Goal: Task Accomplishment & Management: Manage account settings

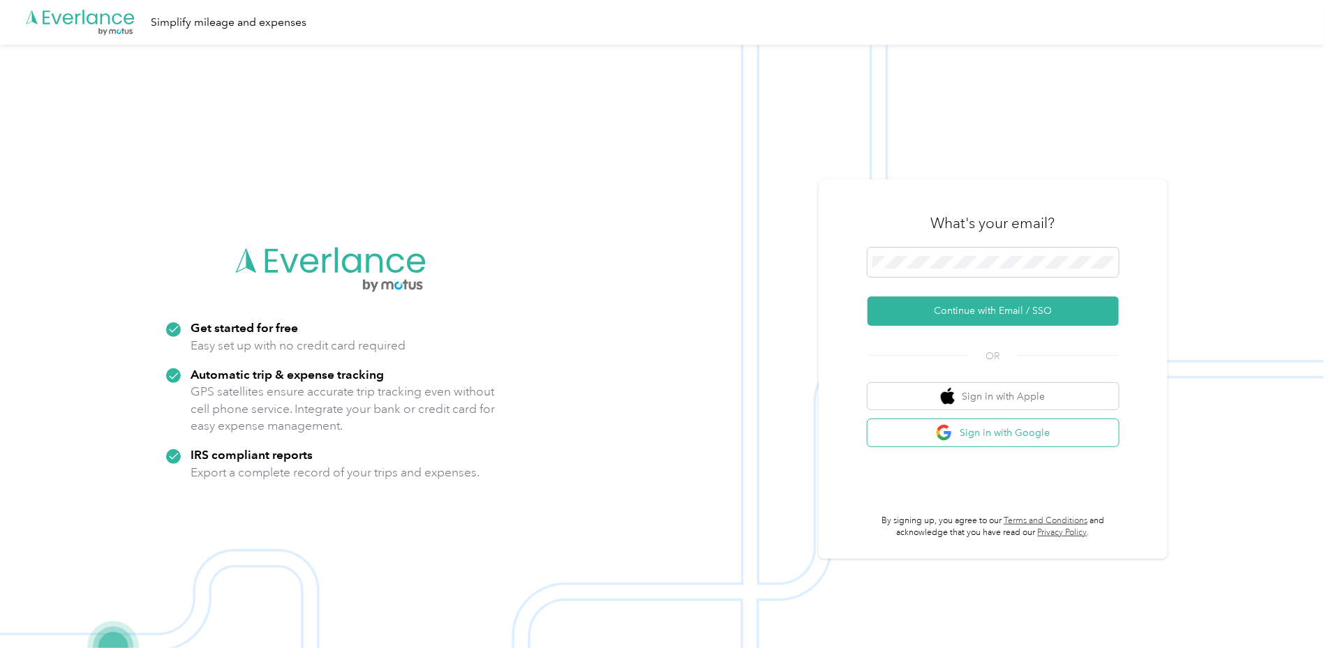
click at [1059, 435] on button "Sign in with Google" at bounding box center [992, 432] width 251 height 27
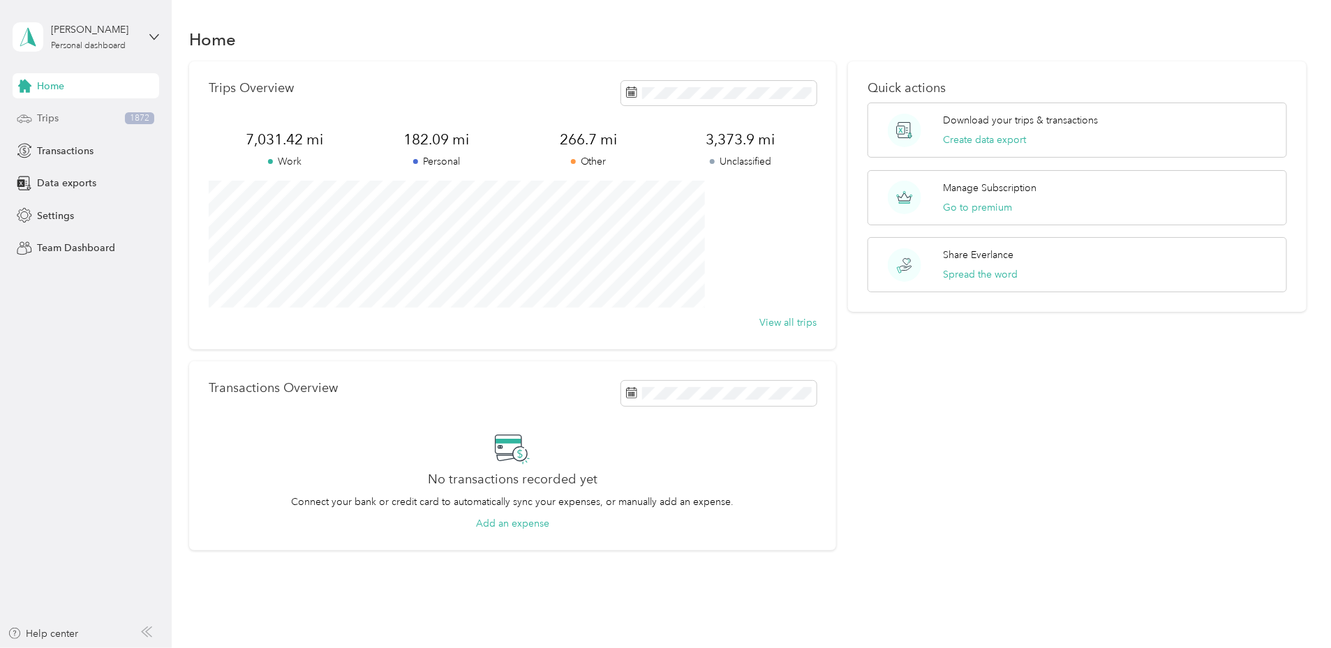
click at [39, 119] on span "Trips" at bounding box center [48, 118] width 22 height 15
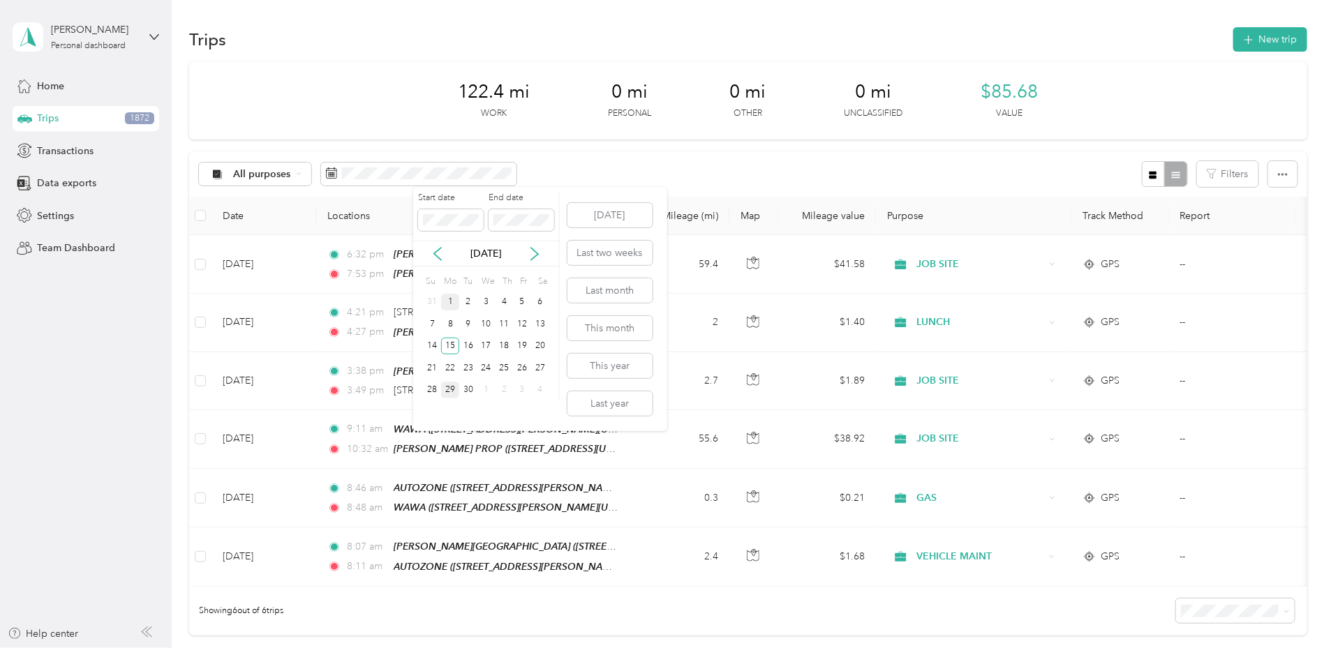
click at [456, 304] on div "1" at bounding box center [450, 302] width 18 height 17
click at [452, 389] on div "29" at bounding box center [450, 390] width 18 height 17
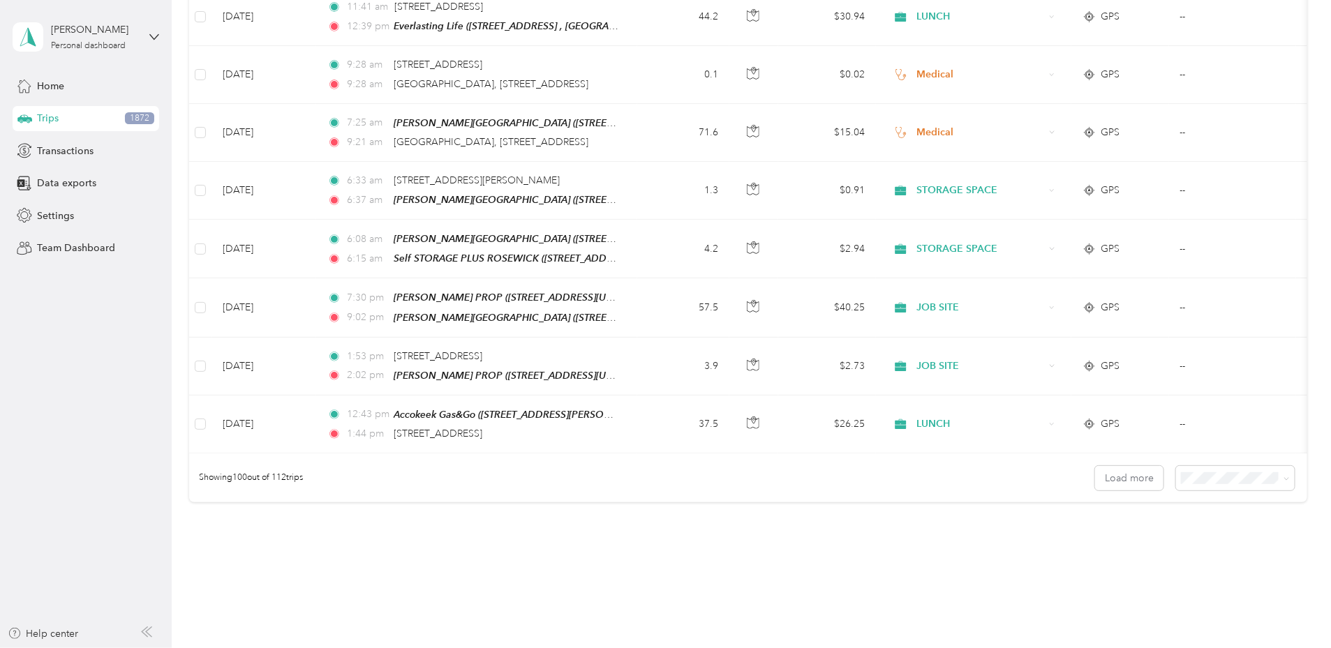
scroll to position [5637, 0]
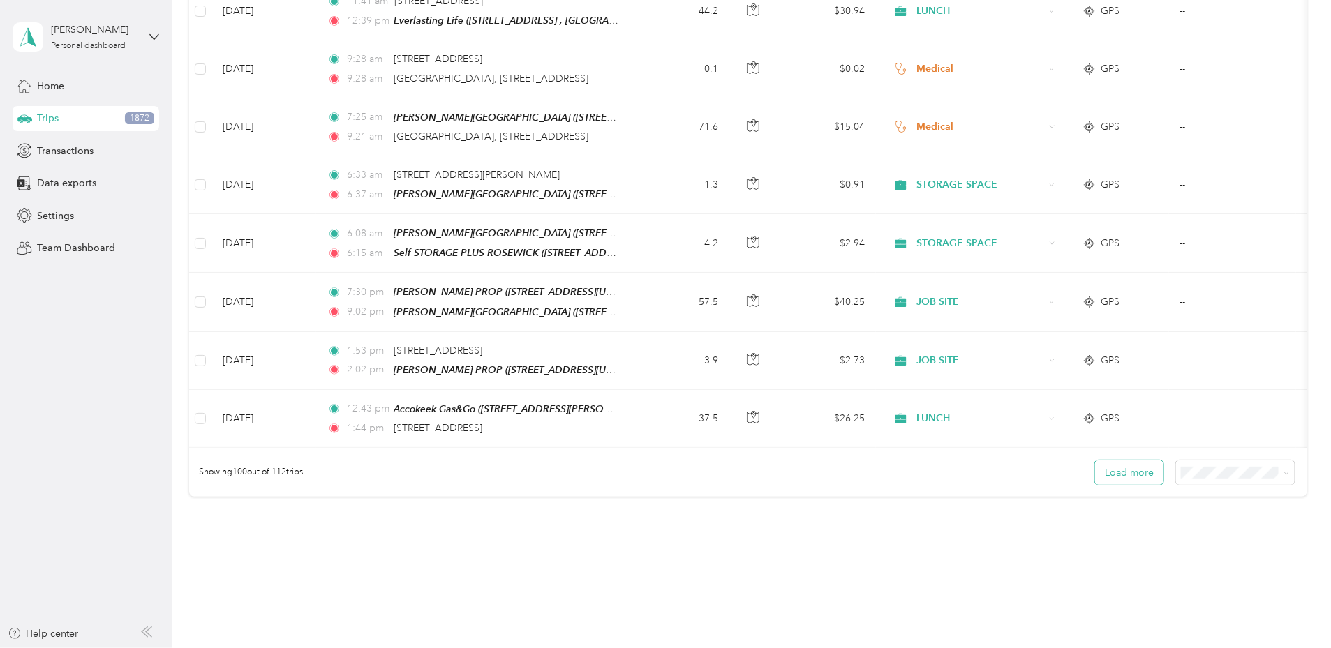
click at [1095, 461] on button "Load more" at bounding box center [1129, 473] width 68 height 24
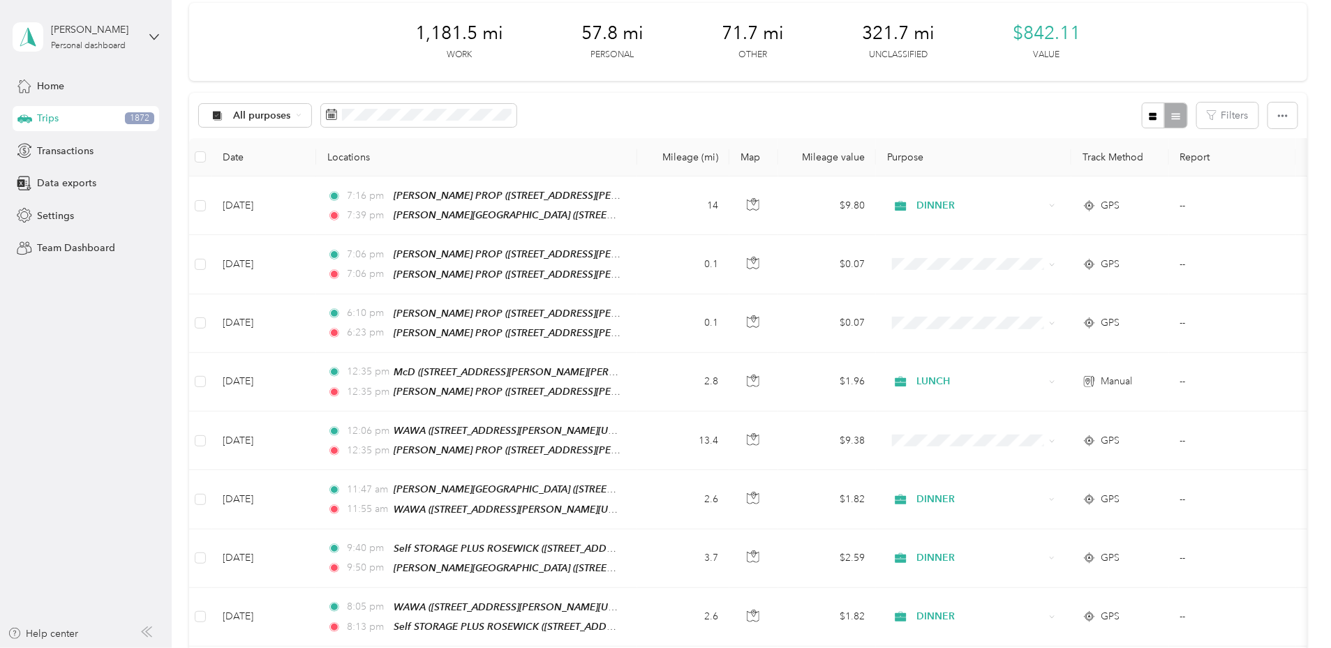
scroll to position [0, 0]
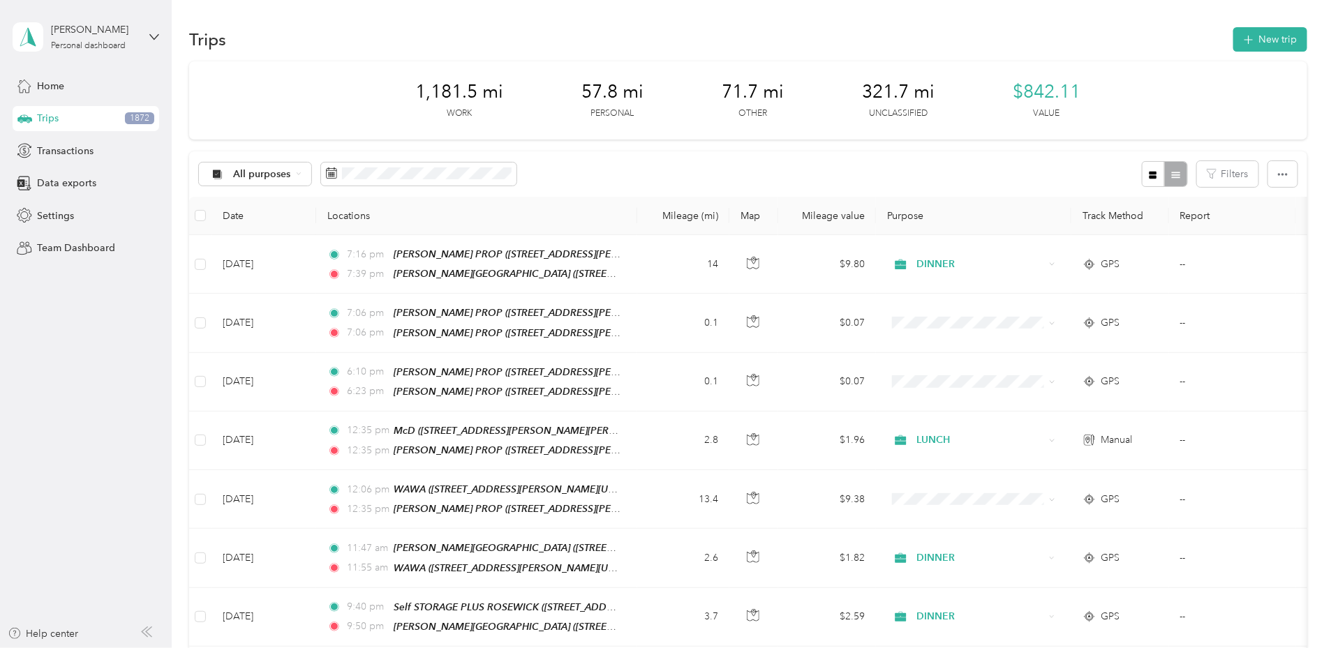
click at [673, 181] on div "All purposes Filters" at bounding box center [748, 173] width 1118 height 45
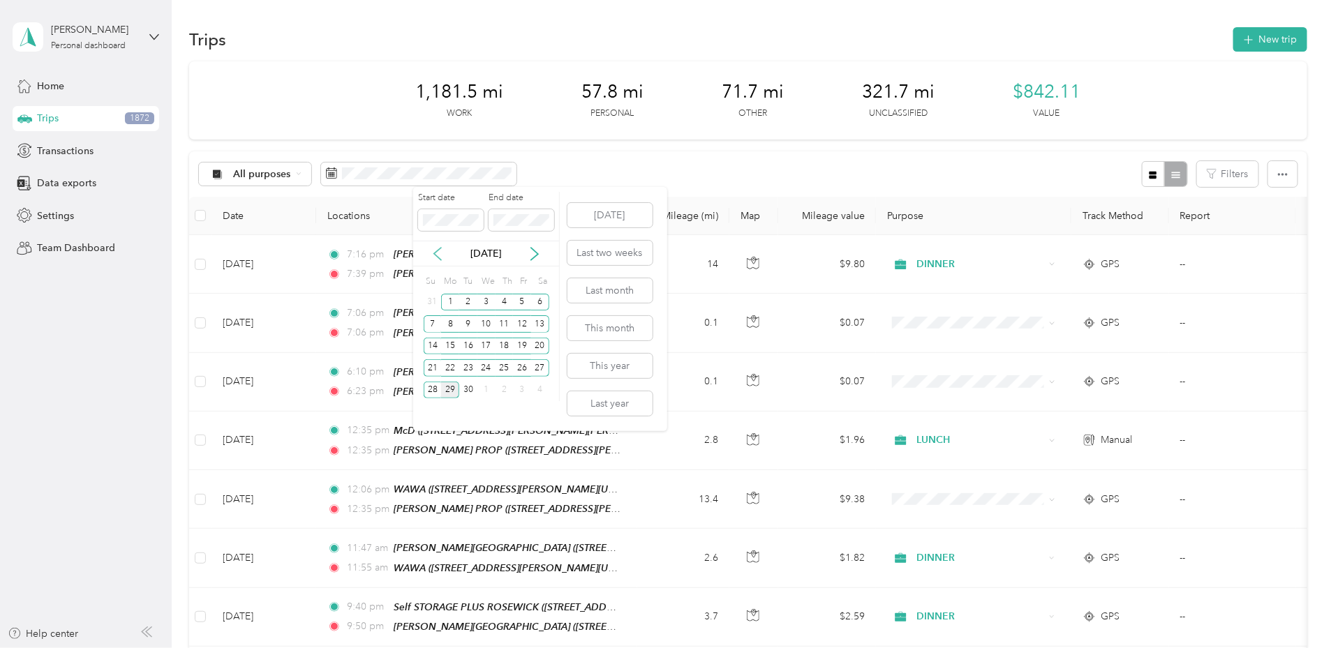
click at [435, 254] on icon at bounding box center [437, 254] width 7 height 13
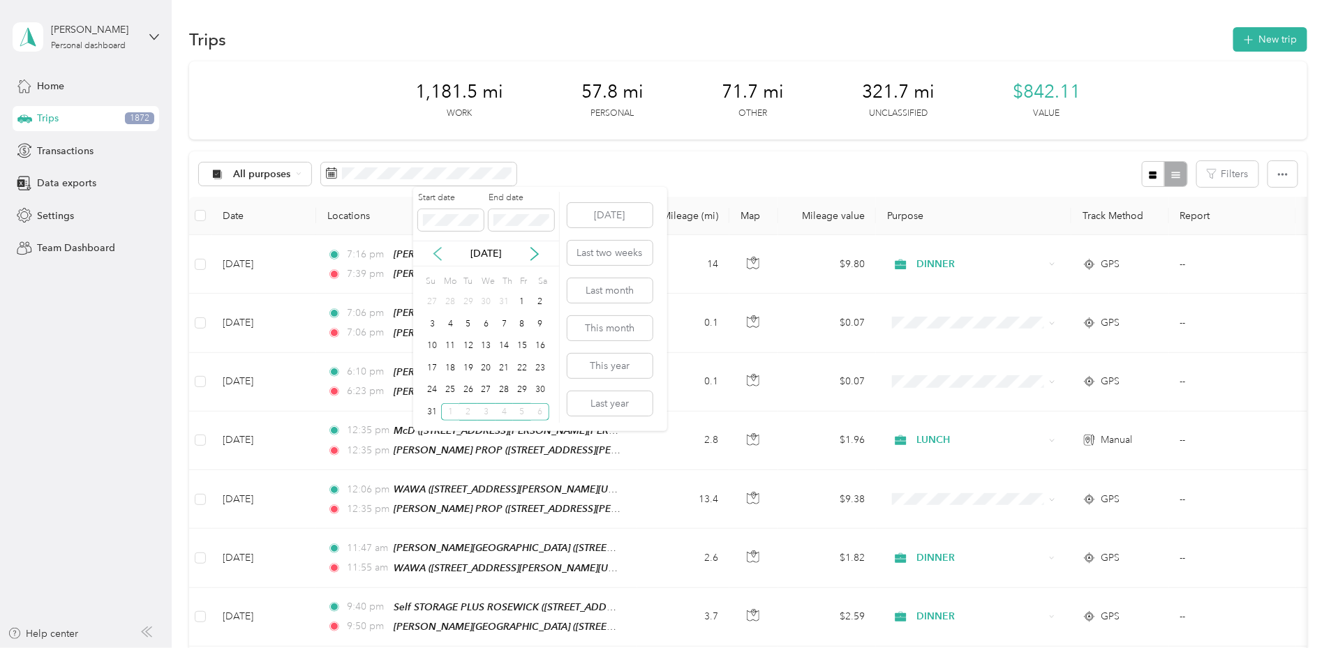
click at [435, 254] on icon at bounding box center [437, 254] width 7 height 13
click at [500, 302] on div "1" at bounding box center [504, 302] width 18 height 17
click at [482, 258] on p "[DATE]" at bounding box center [486, 253] width 59 height 15
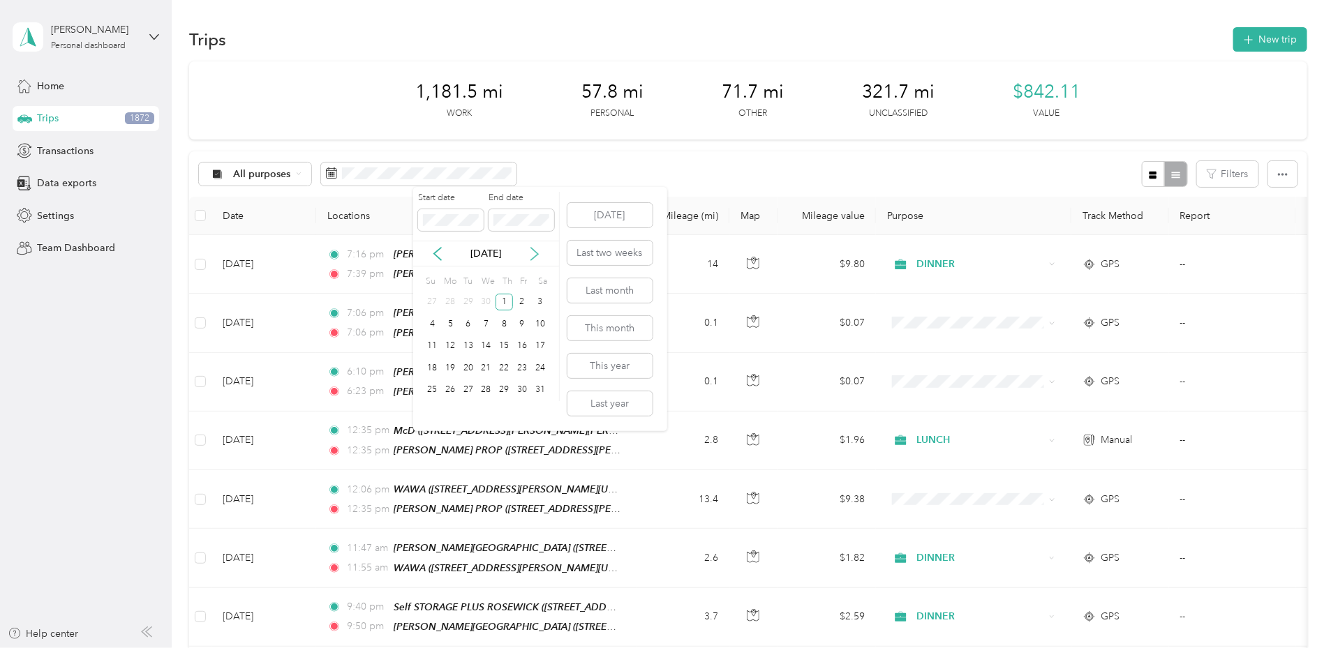
click at [536, 251] on icon at bounding box center [534, 254] width 7 height 13
click at [449, 390] on div "29" at bounding box center [450, 390] width 18 height 17
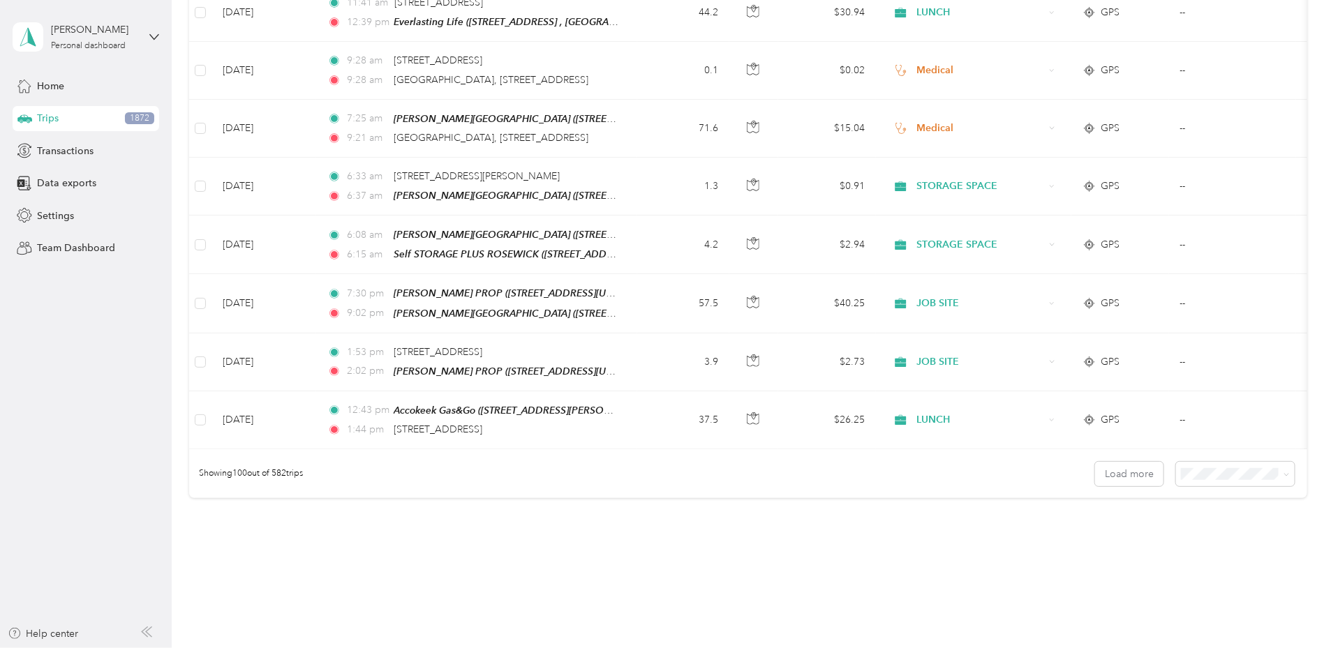
scroll to position [5637, 0]
click at [1095, 461] on button "Load more" at bounding box center [1129, 473] width 68 height 24
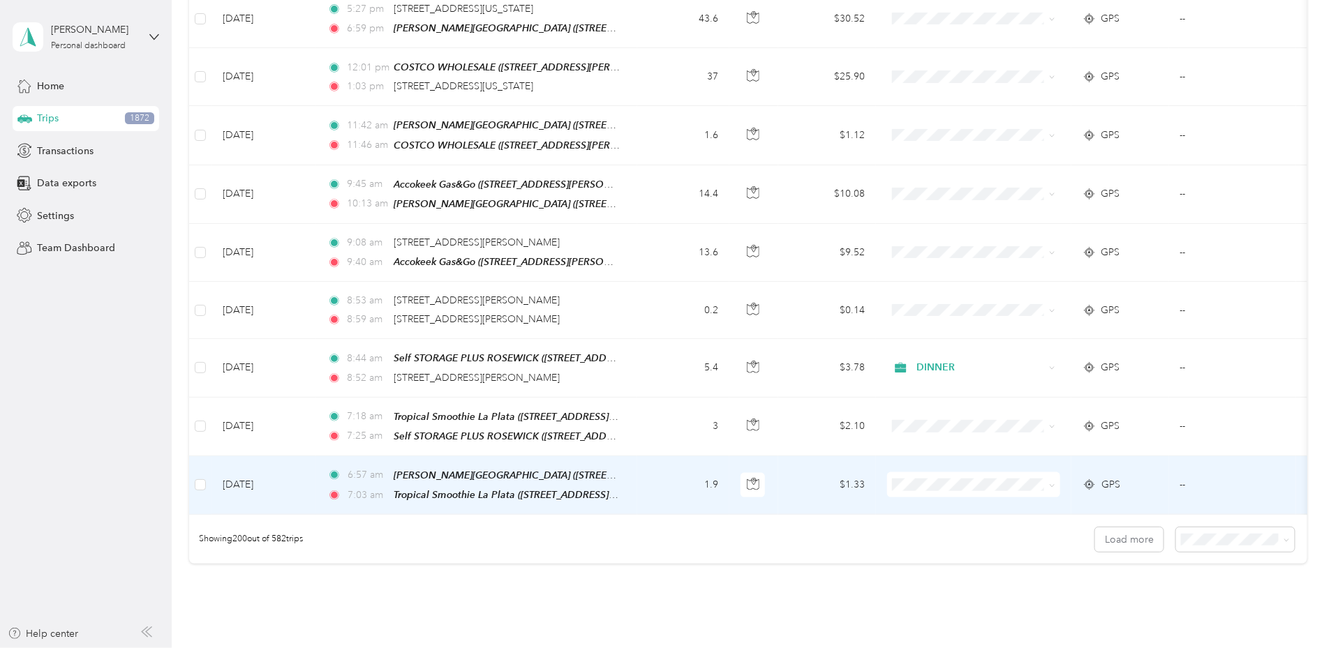
scroll to position [11431, 0]
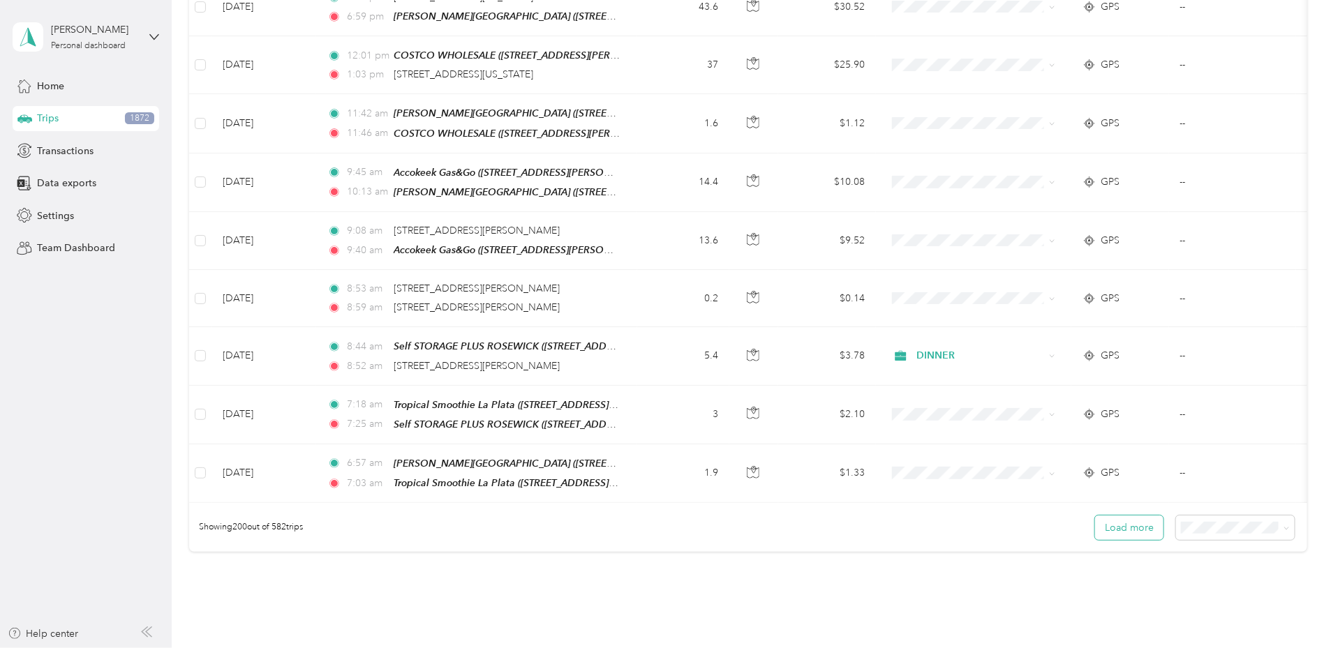
click at [1095, 516] on button "Load more" at bounding box center [1129, 528] width 68 height 24
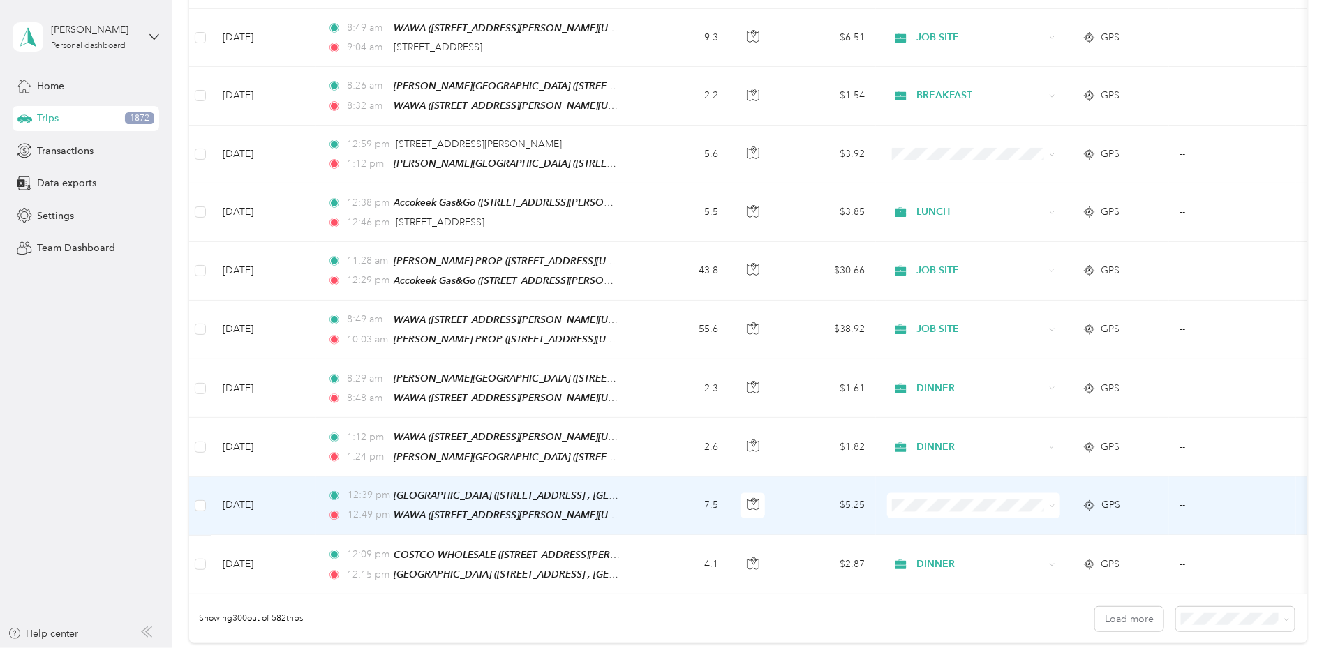
scroll to position [17222, 0]
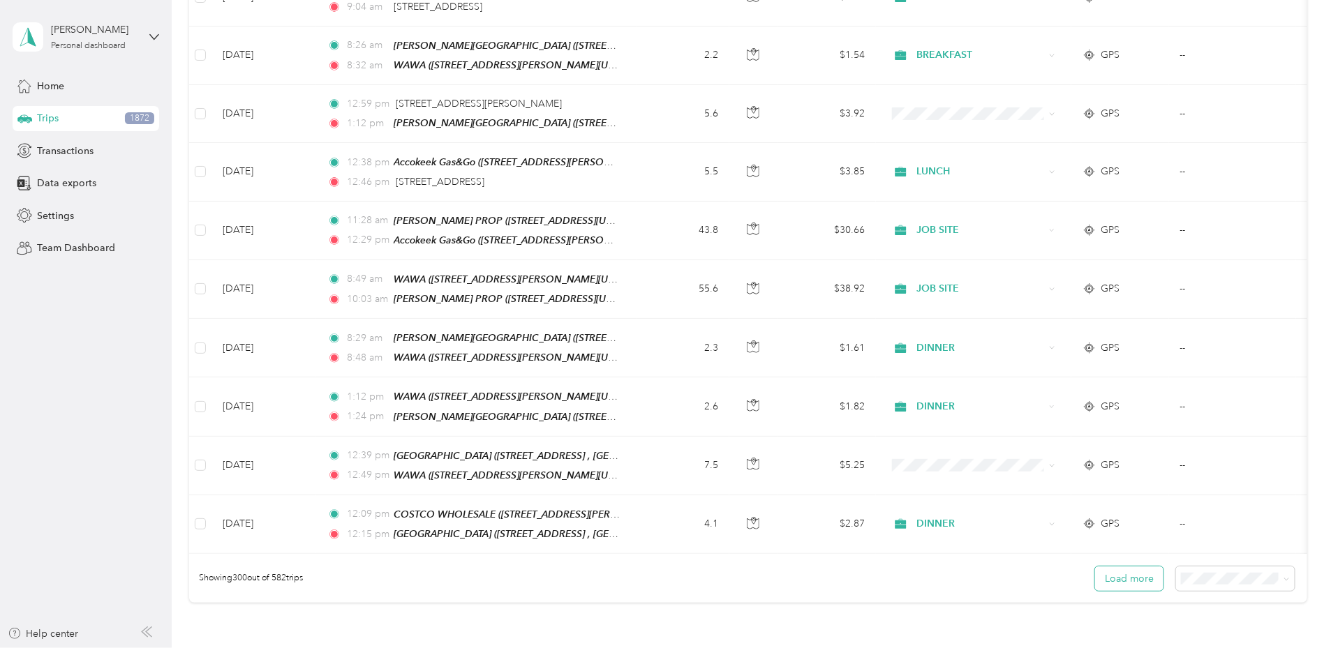
click at [1095, 567] on button "Load more" at bounding box center [1129, 579] width 68 height 24
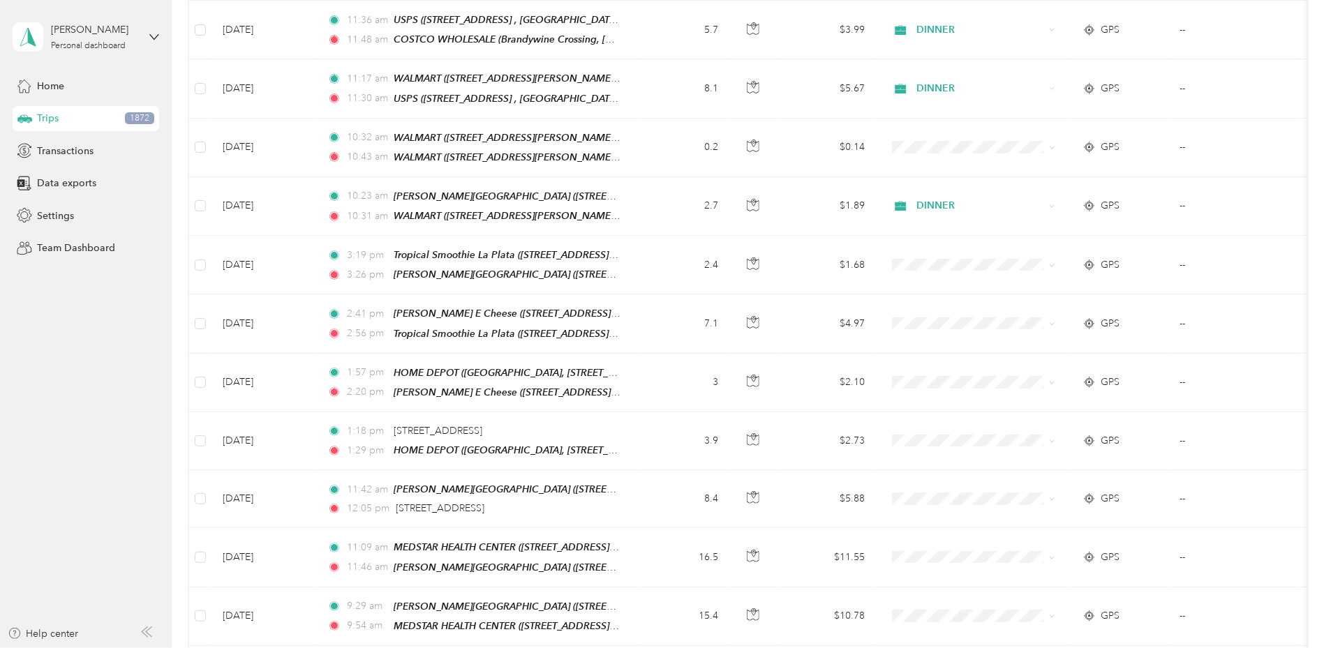
scroll to position [23018, 0]
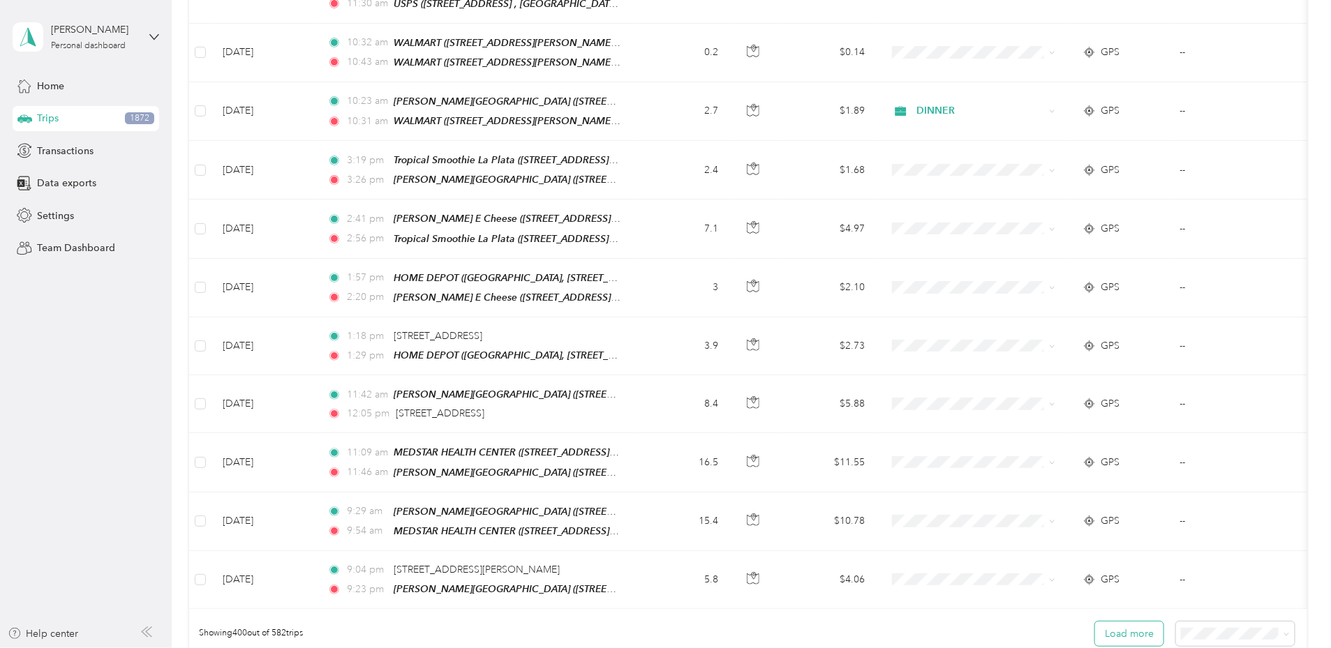
click at [1095, 622] on button "Load more" at bounding box center [1129, 634] width 68 height 24
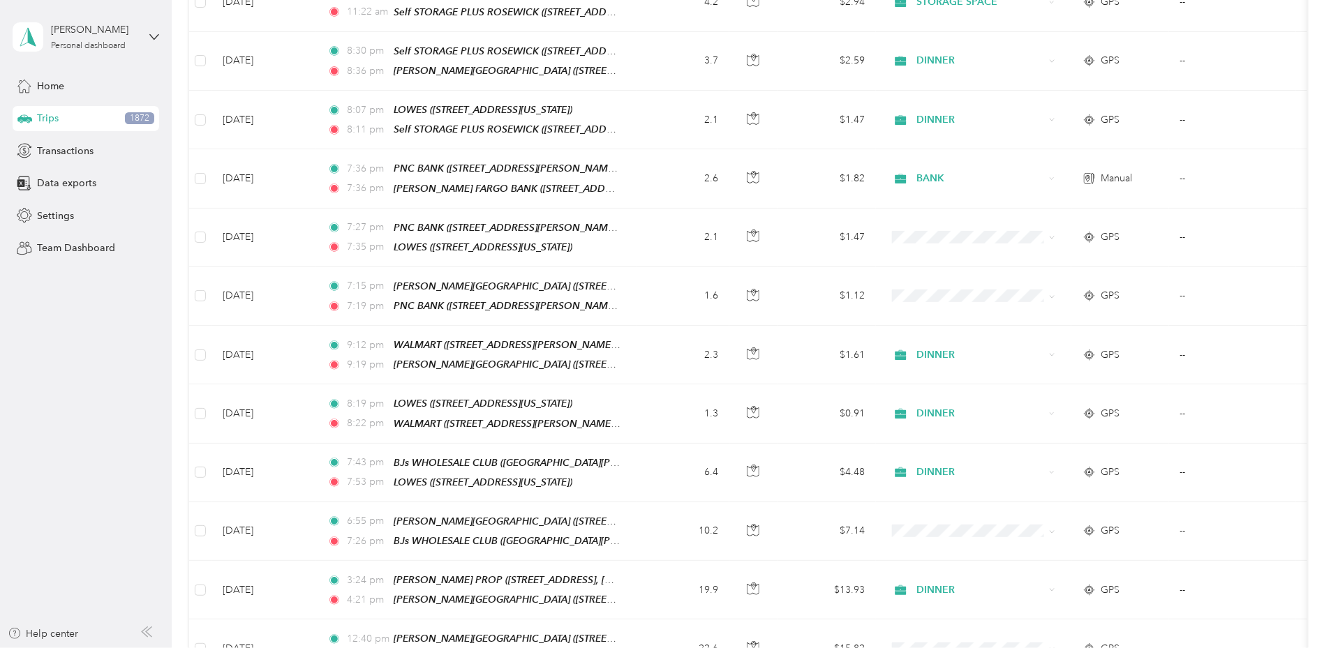
scroll to position [28818, 0]
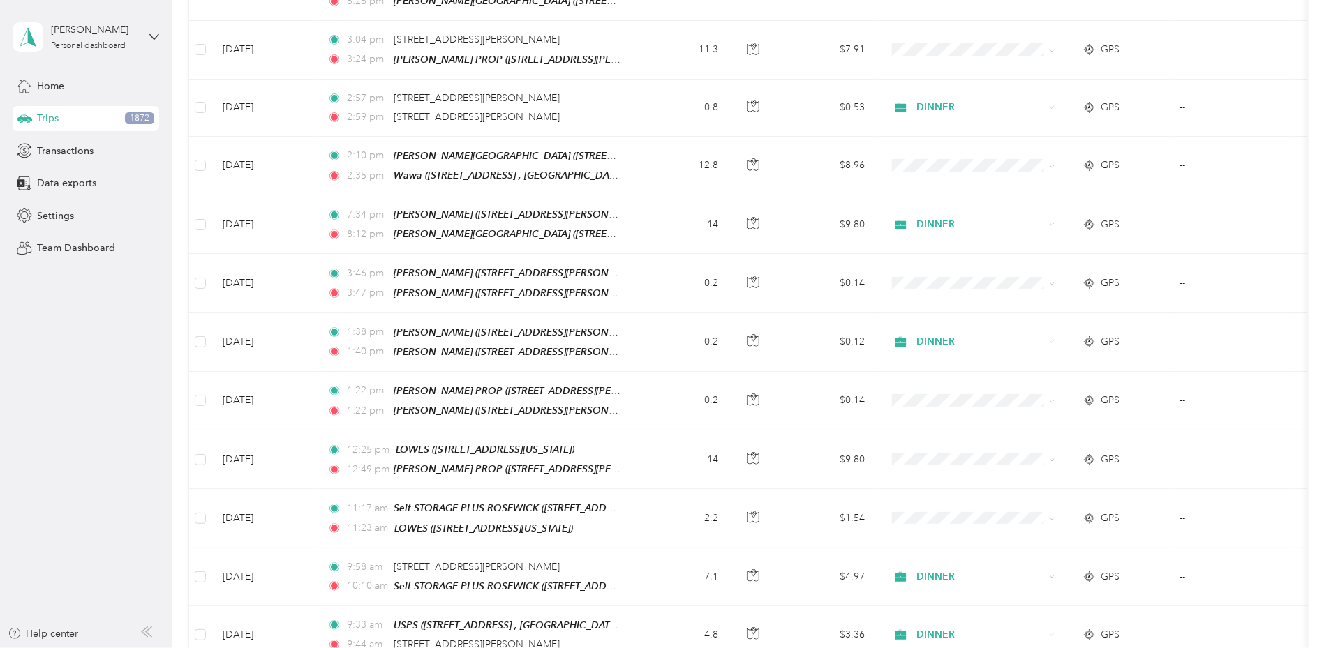
scroll to position [0, 0]
